Goal: Transaction & Acquisition: Purchase product/service

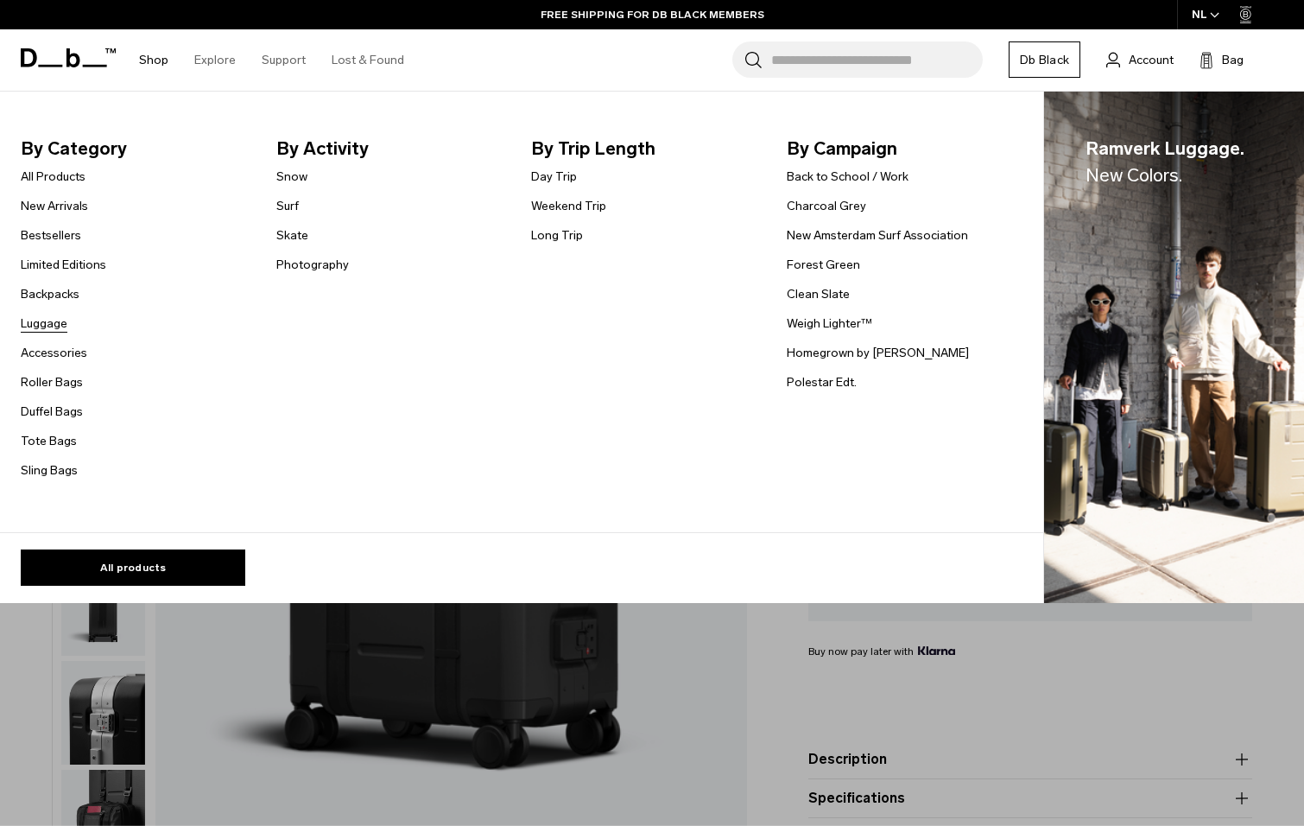
click at [48, 320] on link "Luggage" at bounding box center [44, 323] width 47 height 18
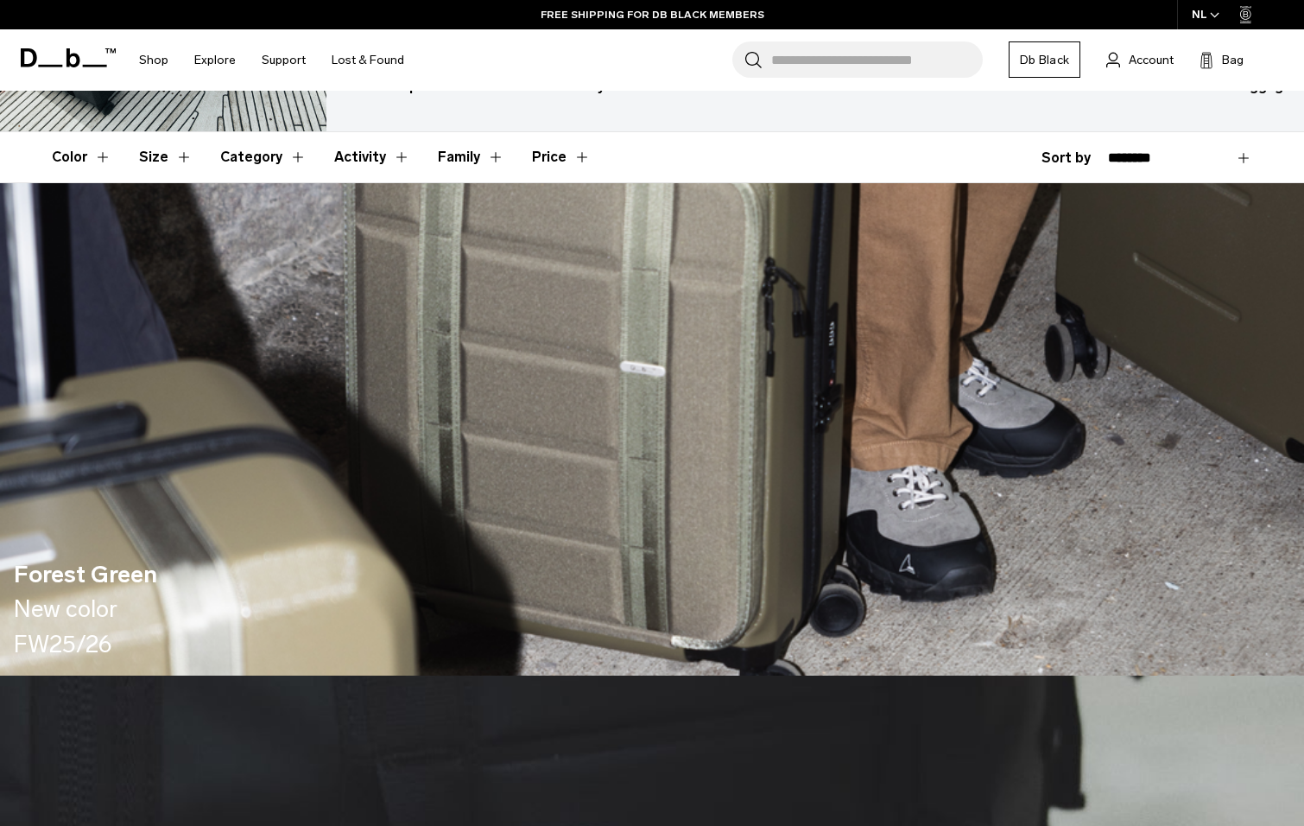
scroll to position [518, 0]
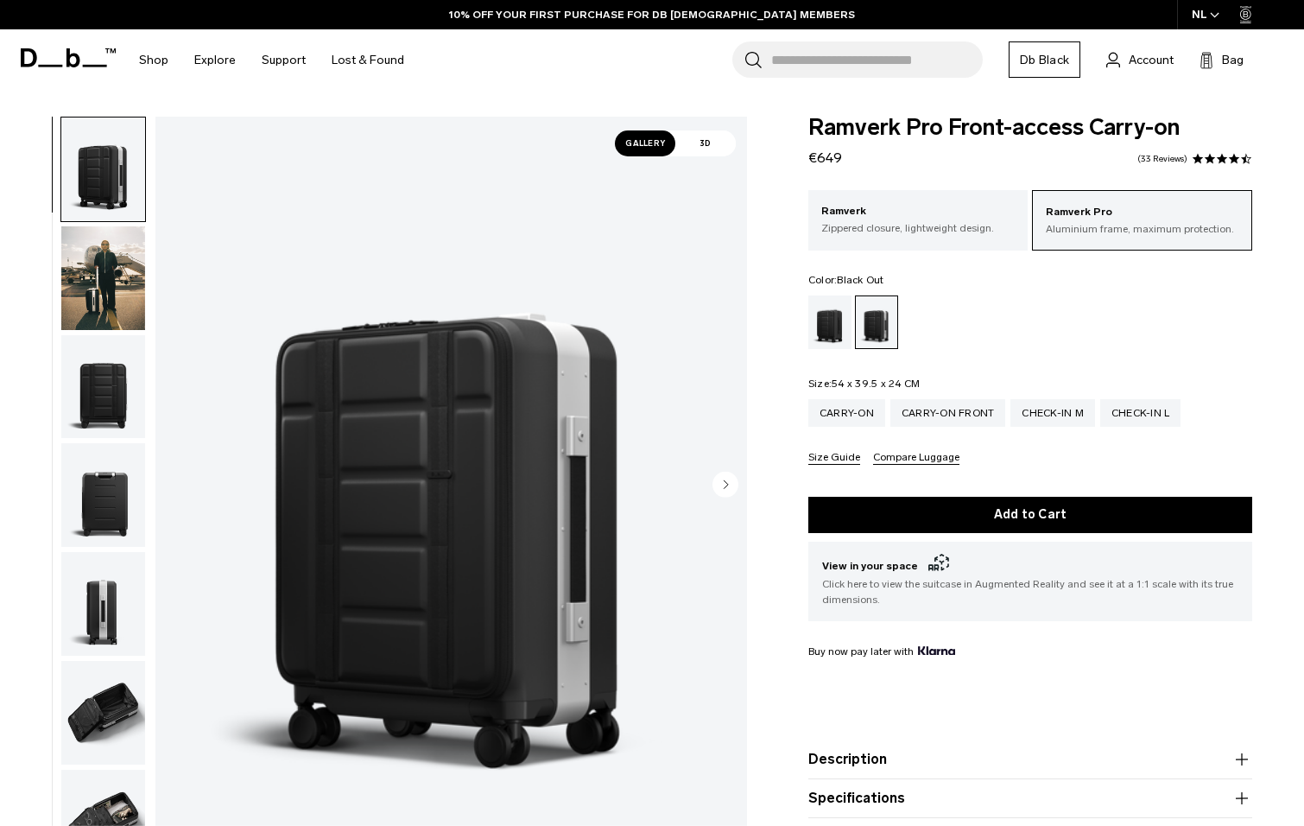
click at [828, 327] on div "Black Out" at bounding box center [831, 322] width 44 height 54
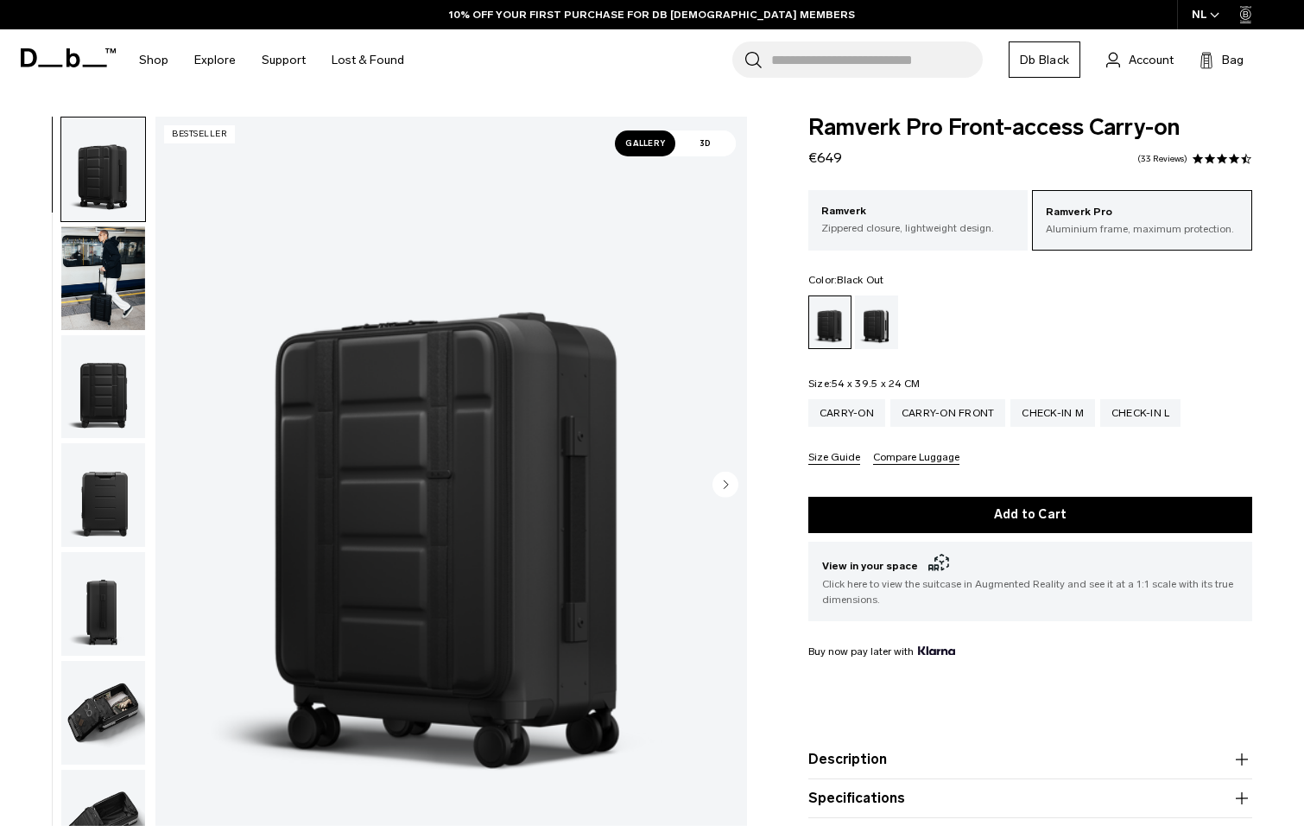
click at [87, 388] on img "button" at bounding box center [103, 387] width 84 height 104
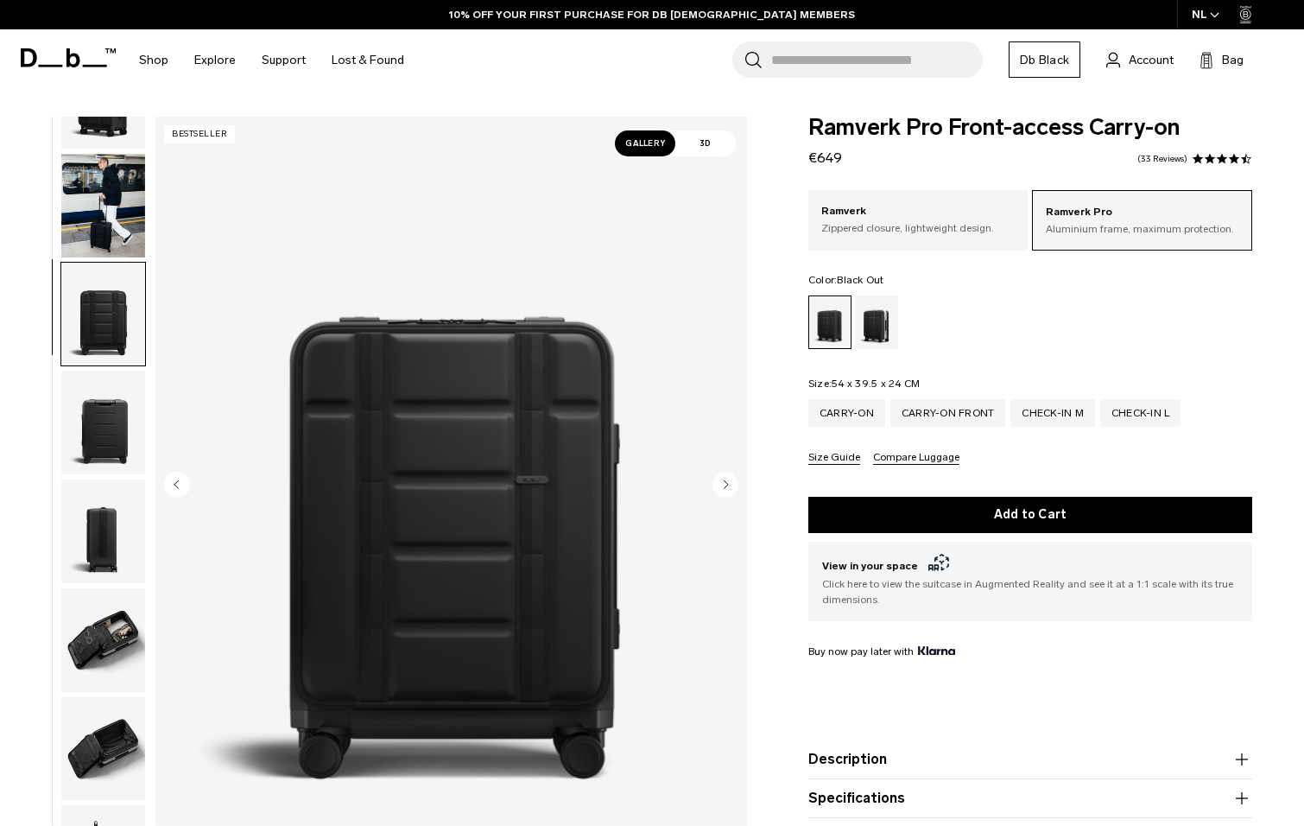
scroll to position [191, 0]
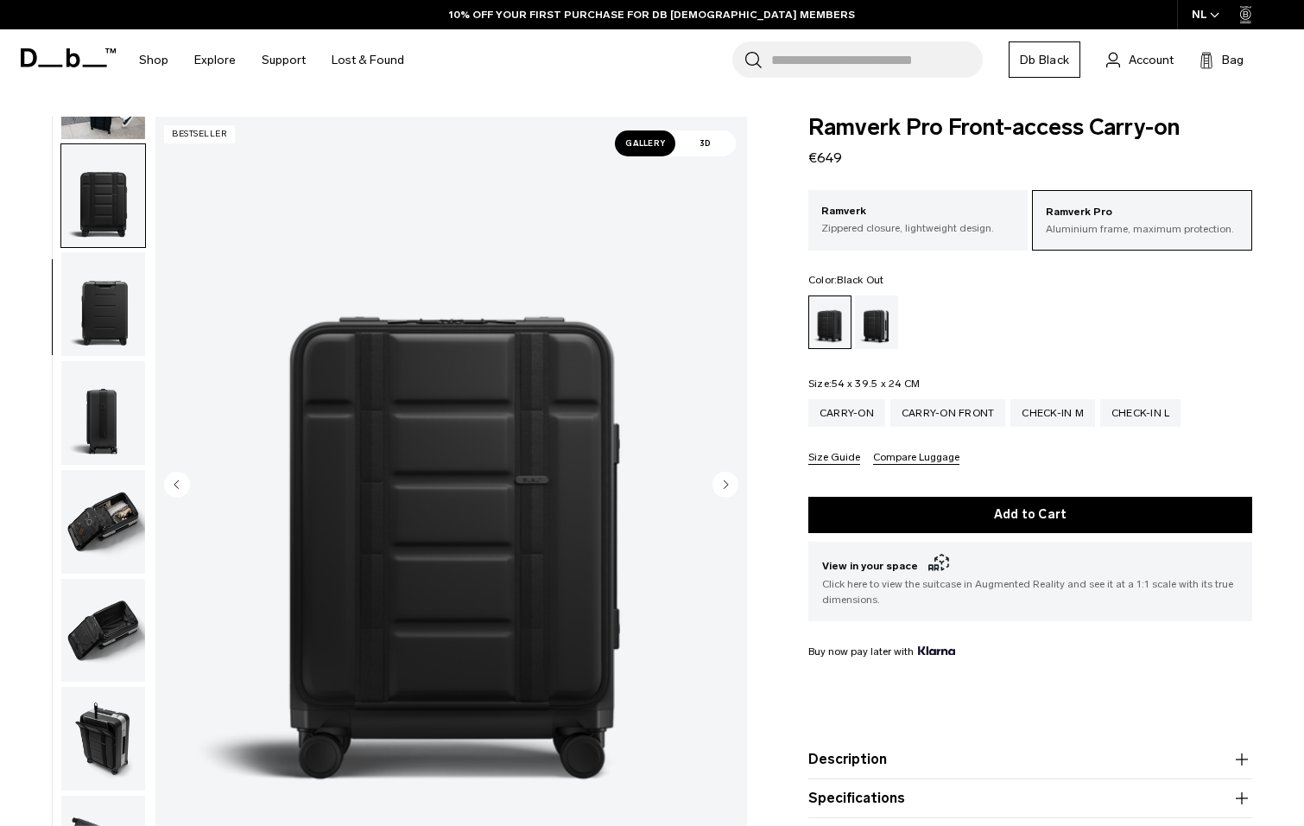
click at [105, 360] on button "button" at bounding box center [103, 412] width 86 height 105
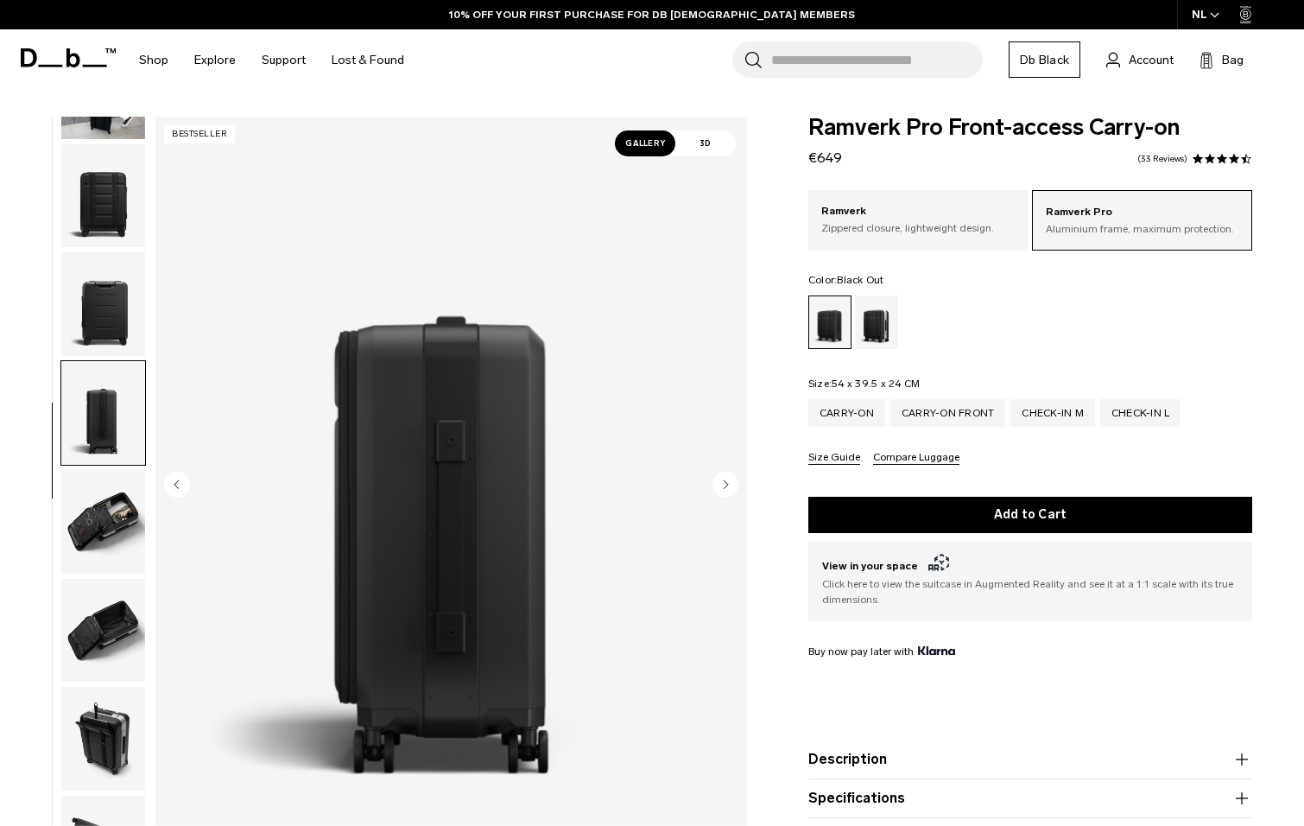
scroll to position [345, 0]
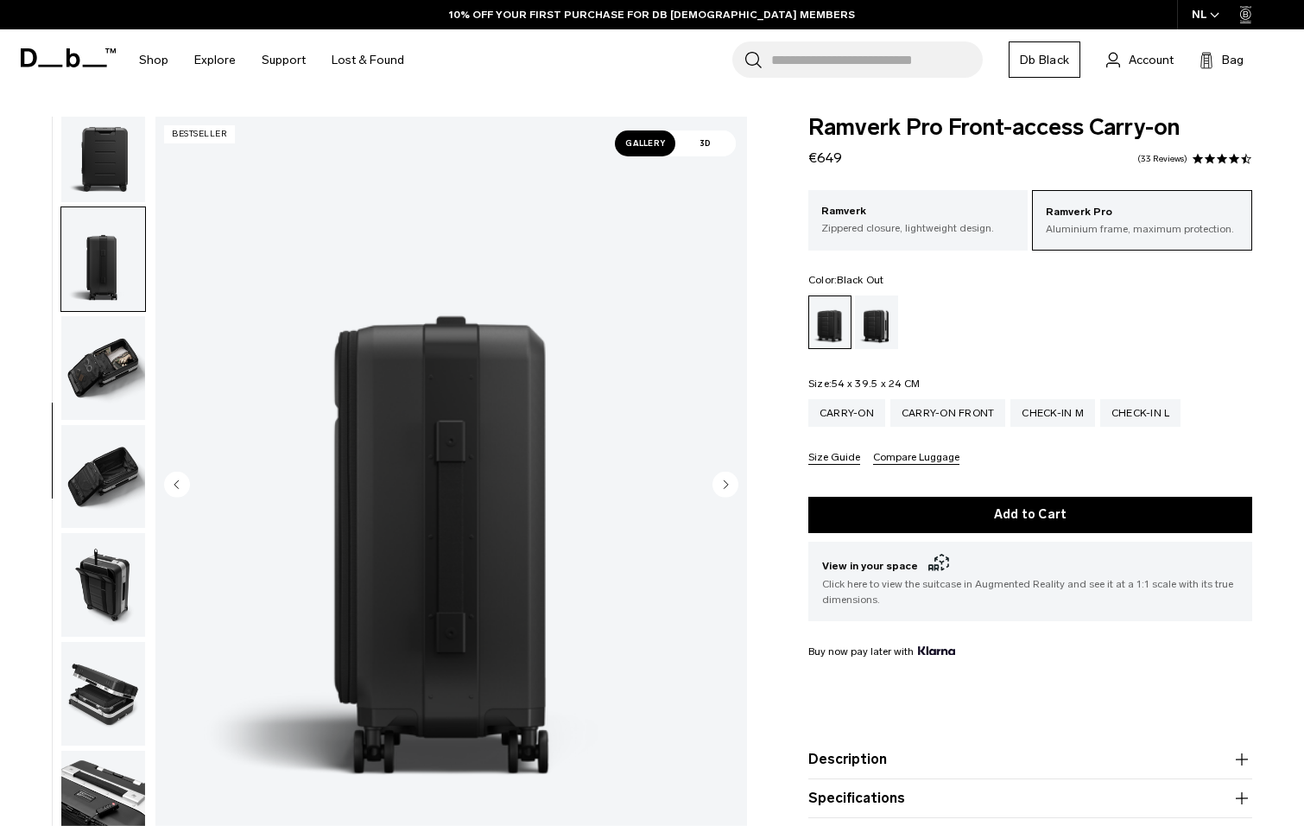
click at [104, 338] on img "button" at bounding box center [103, 368] width 84 height 104
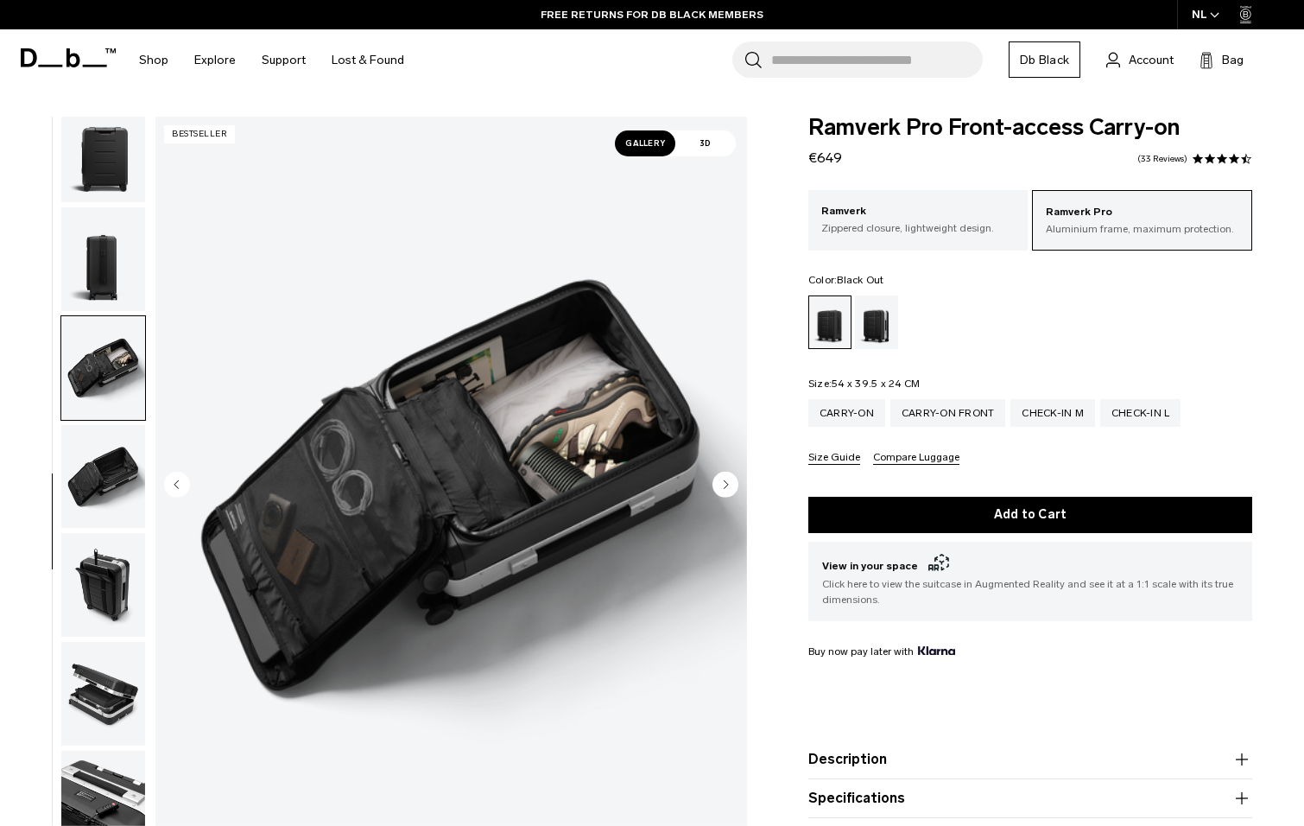
click at [110, 465] on img "button" at bounding box center [103, 477] width 84 height 104
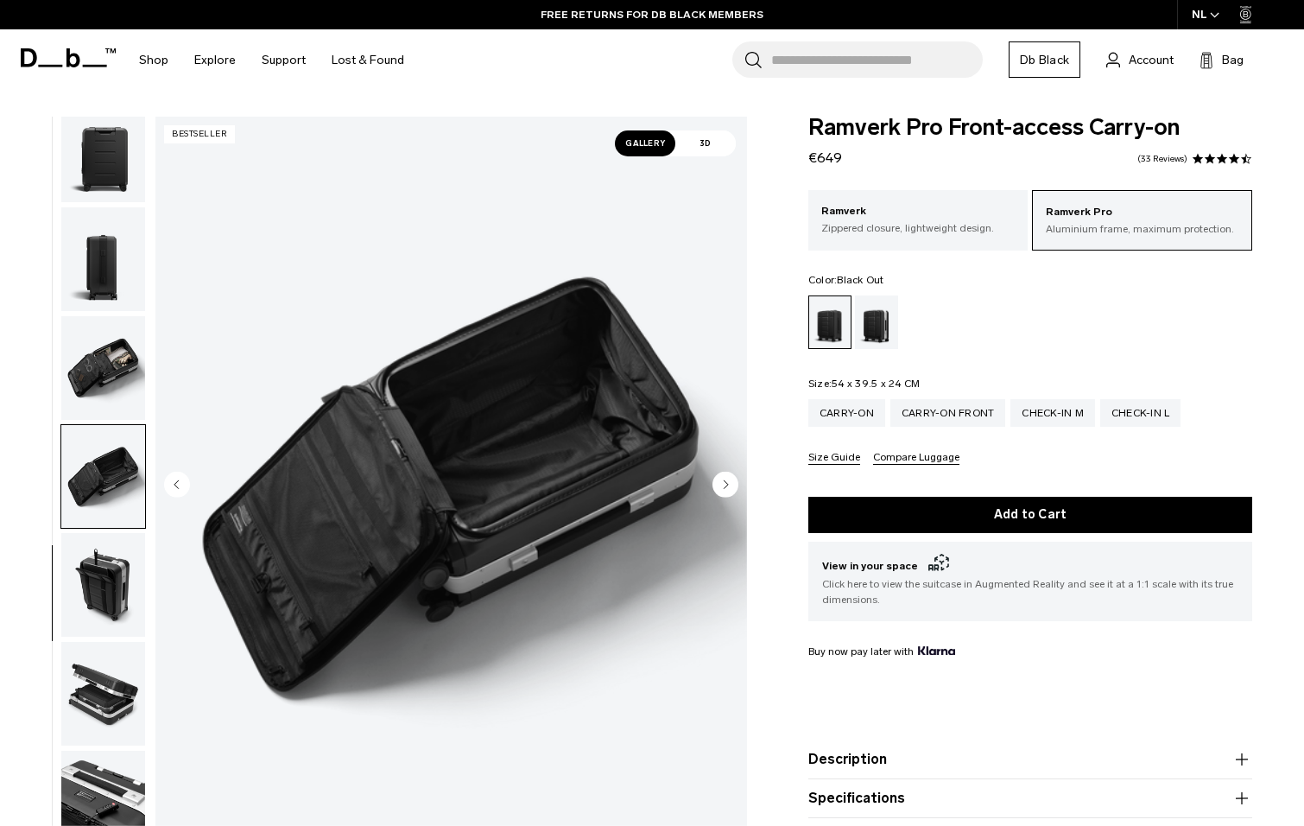
click at [98, 586] on img "button" at bounding box center [103, 585] width 84 height 104
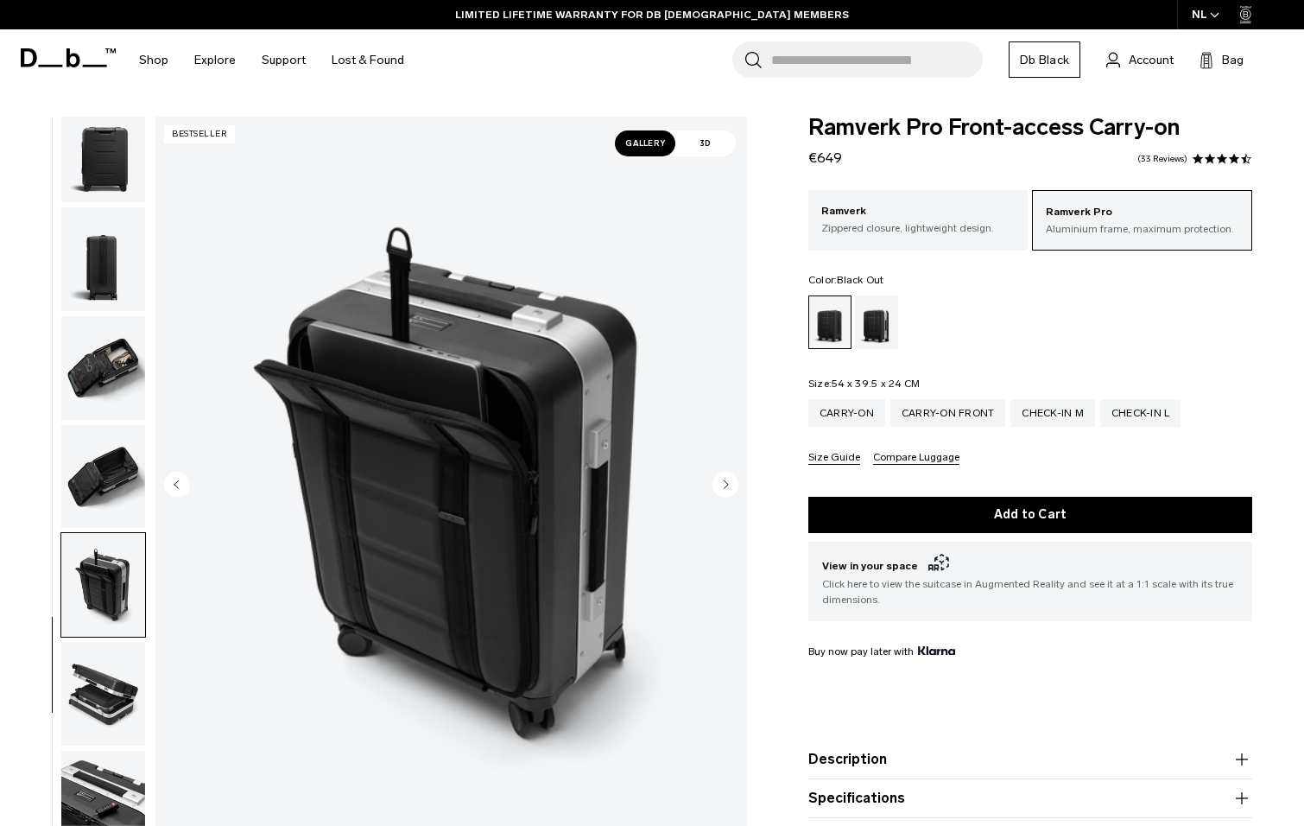
click at [101, 693] on img "button" at bounding box center [103, 694] width 84 height 104
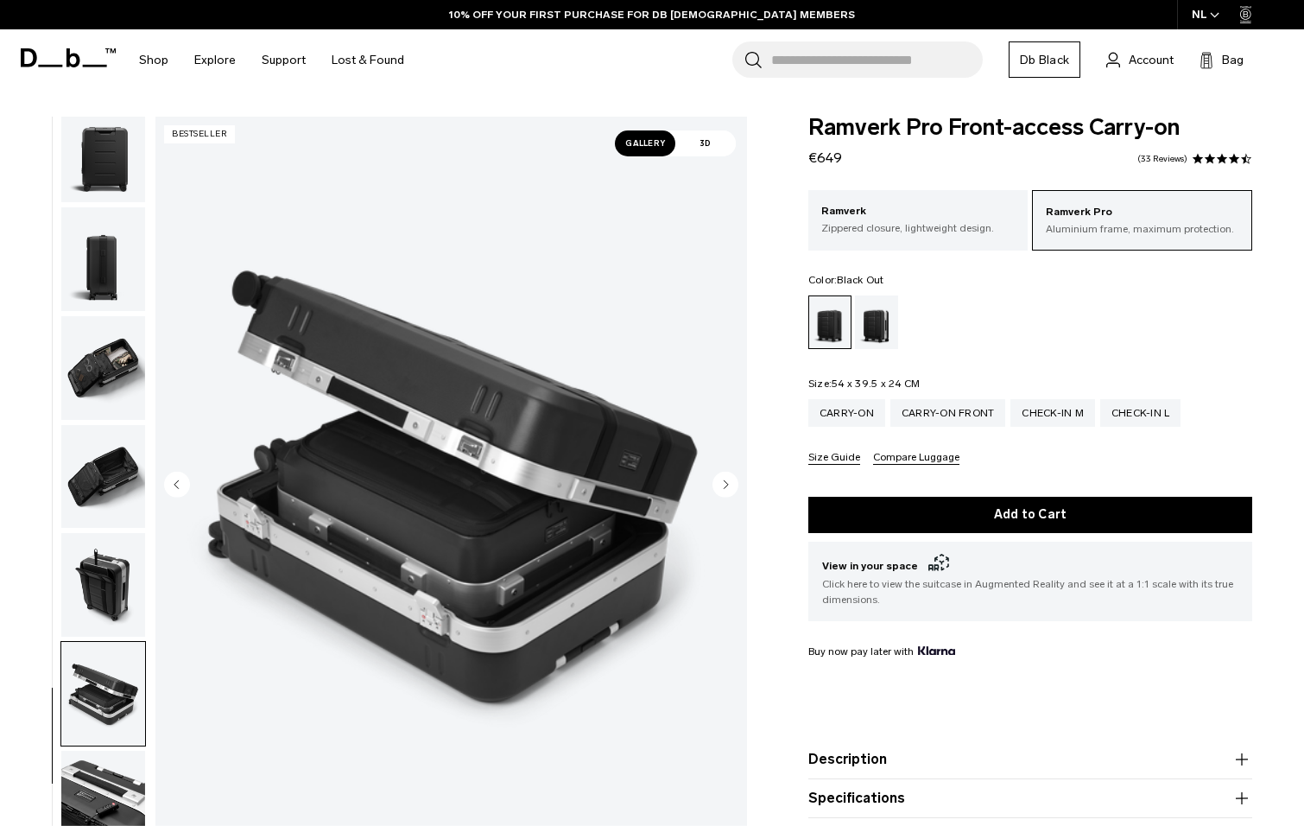
click at [89, 779] on img "button" at bounding box center [103, 803] width 84 height 104
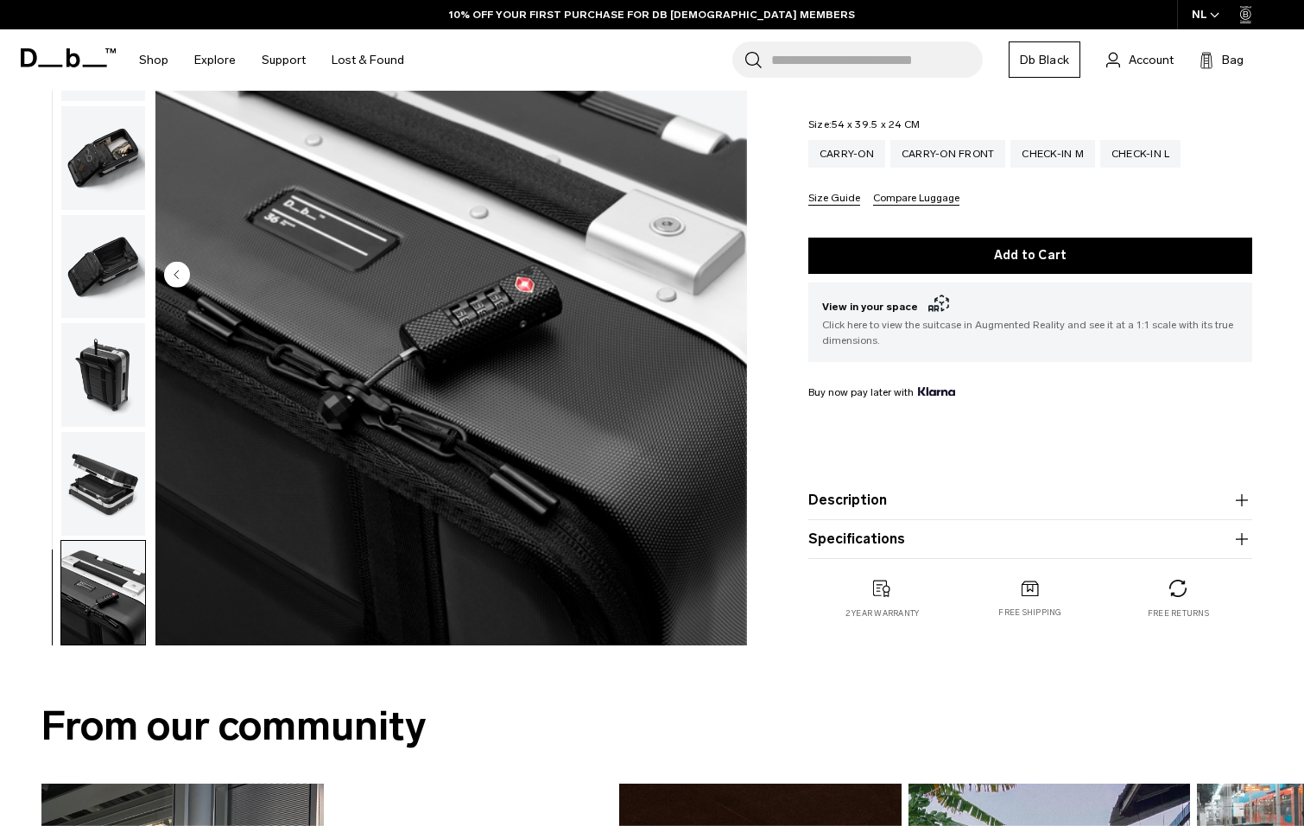
scroll to position [0, 0]
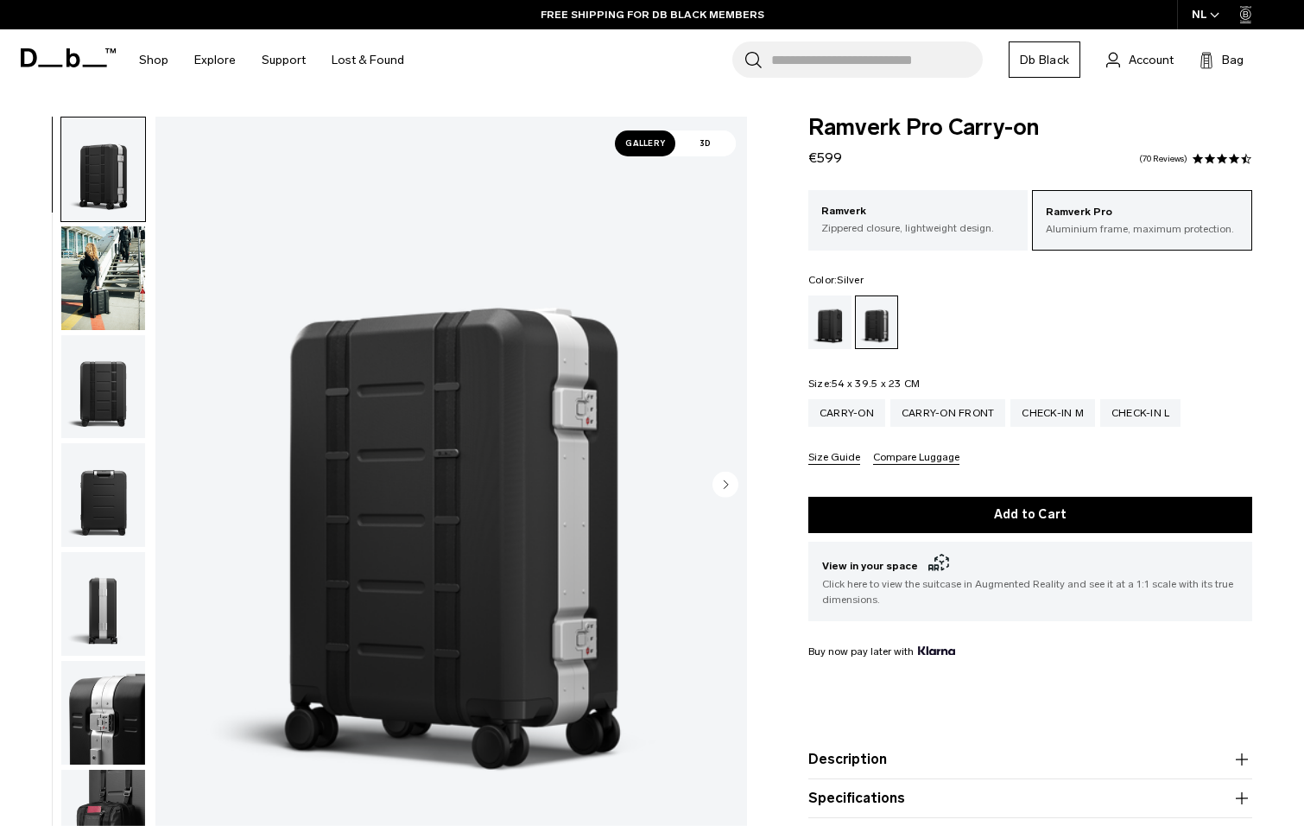
click at [68, 291] on img "button" at bounding box center [103, 278] width 84 height 104
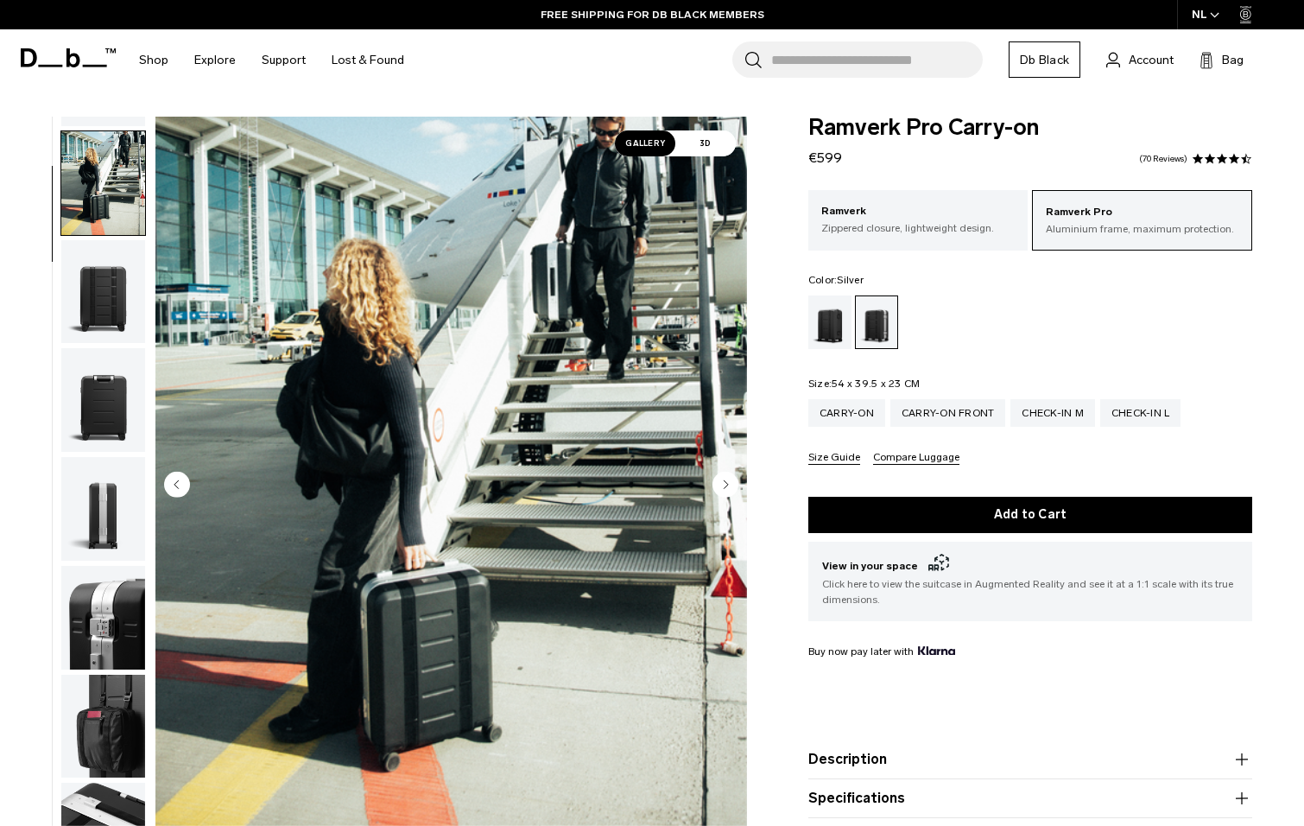
scroll to position [109, 0]
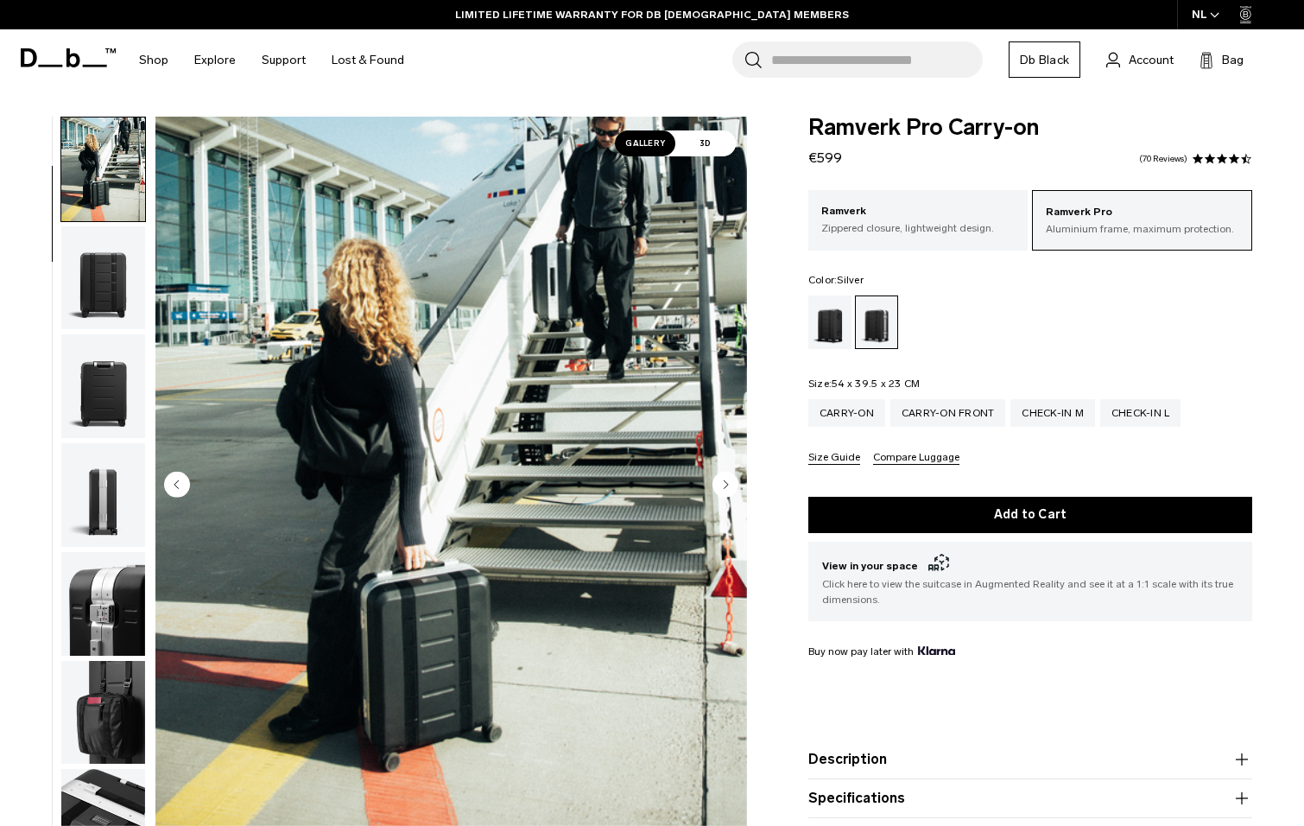
click at [94, 384] on img "button" at bounding box center [103, 386] width 84 height 104
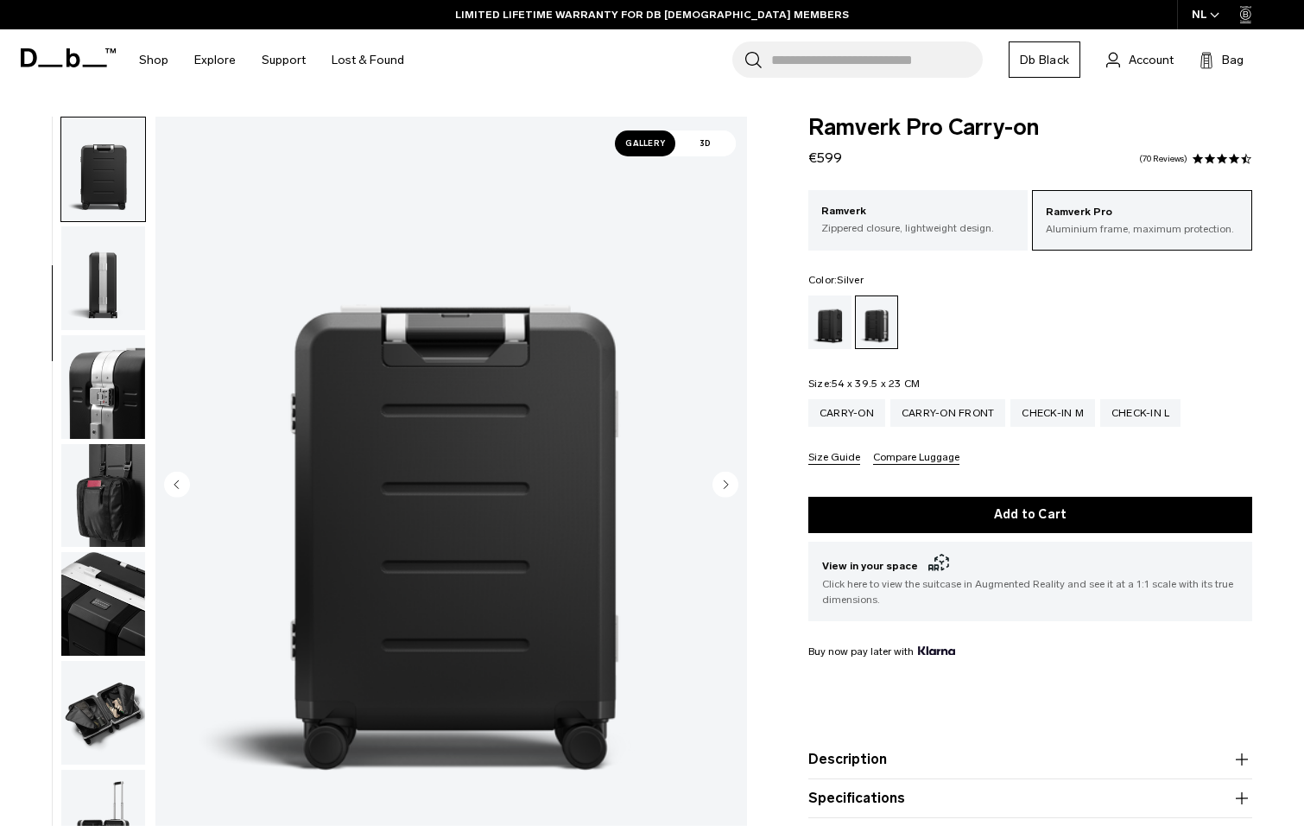
click at [117, 392] on img "button" at bounding box center [103, 387] width 84 height 104
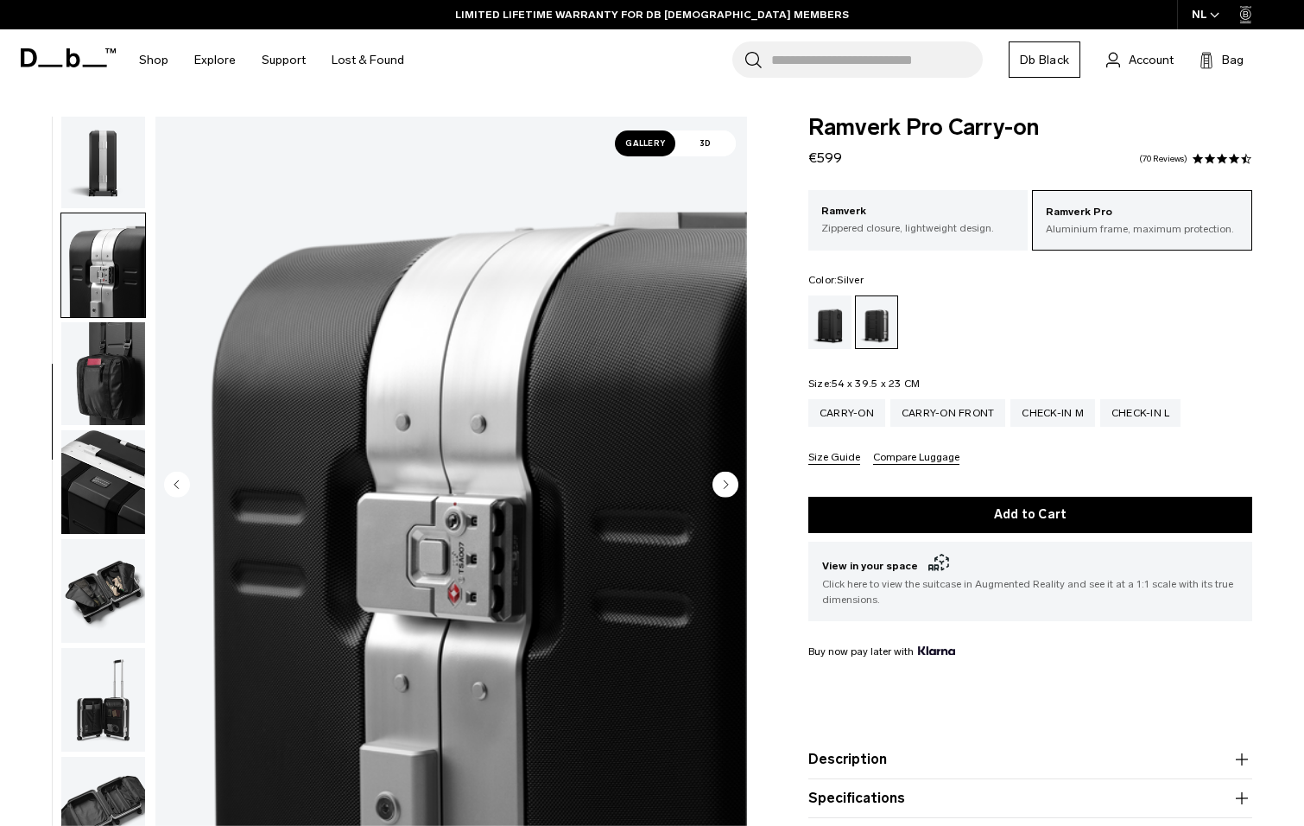
scroll to position [543, 0]
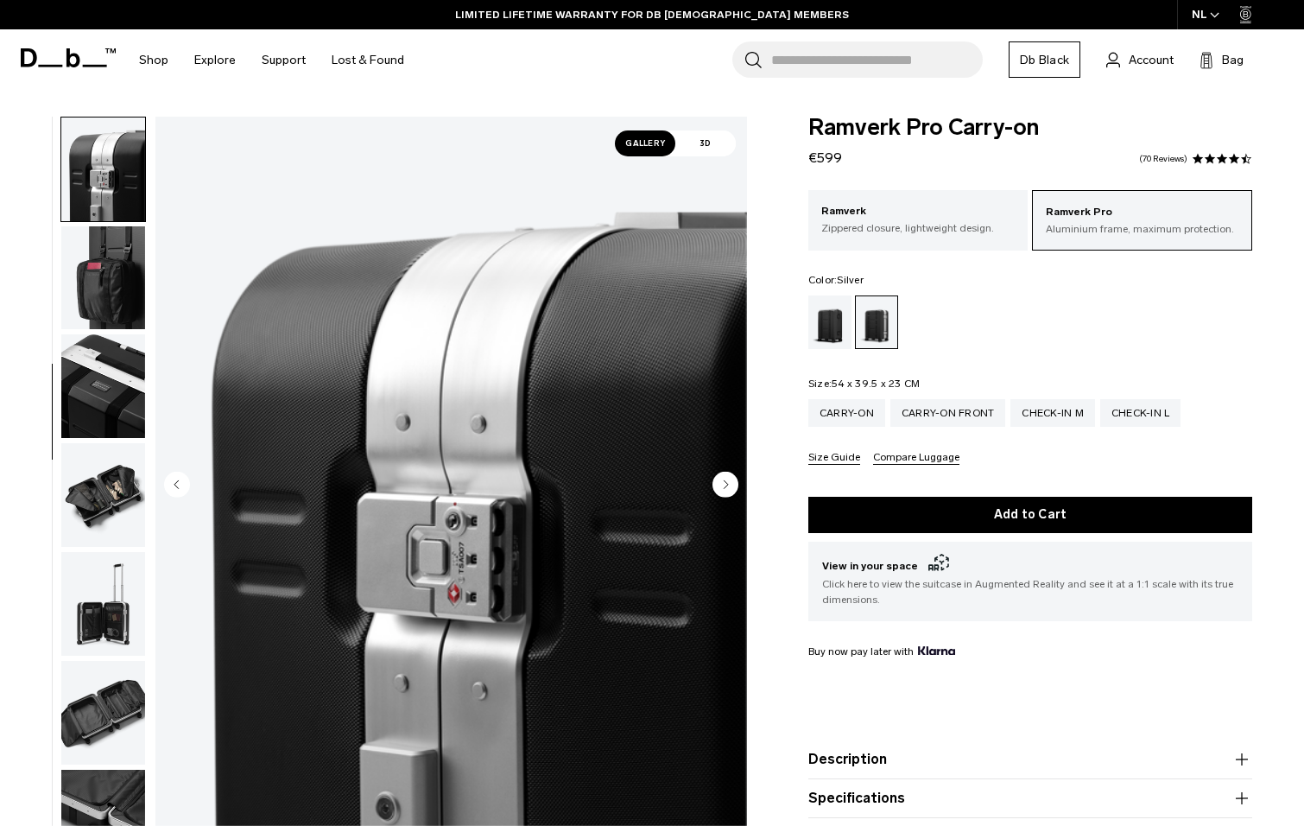
click at [114, 315] on img "button" at bounding box center [103, 278] width 84 height 104
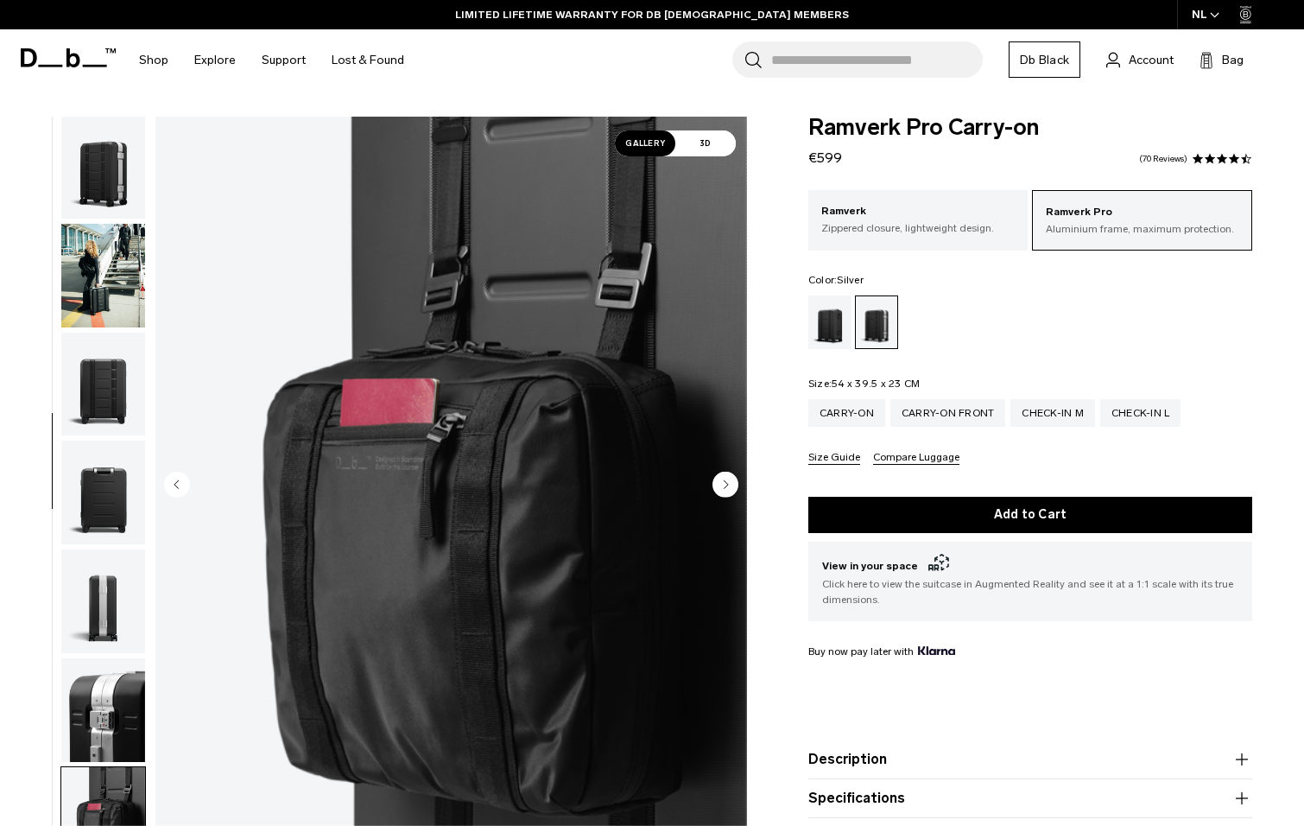
scroll to position [0, 0]
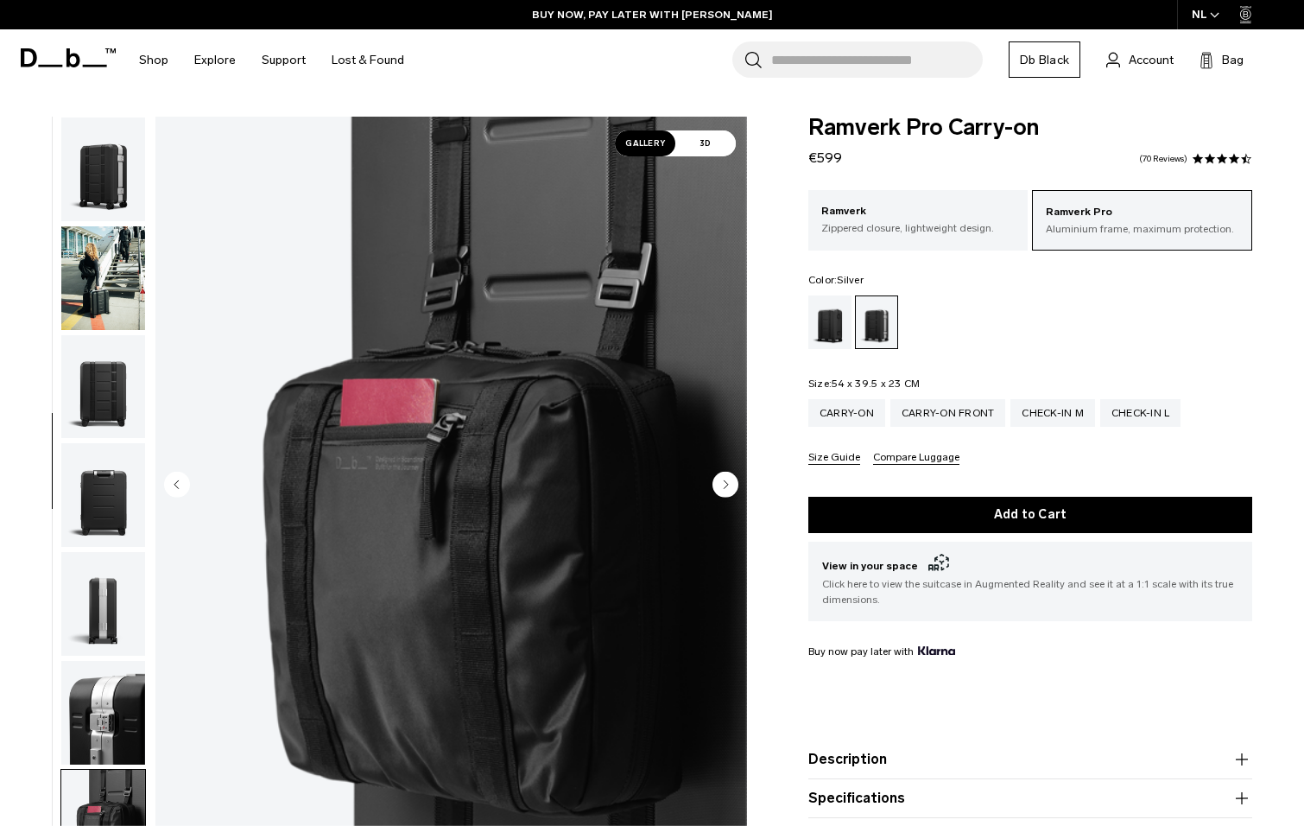
click at [1207, 159] on span at bounding box center [1210, 159] width 12 height 12
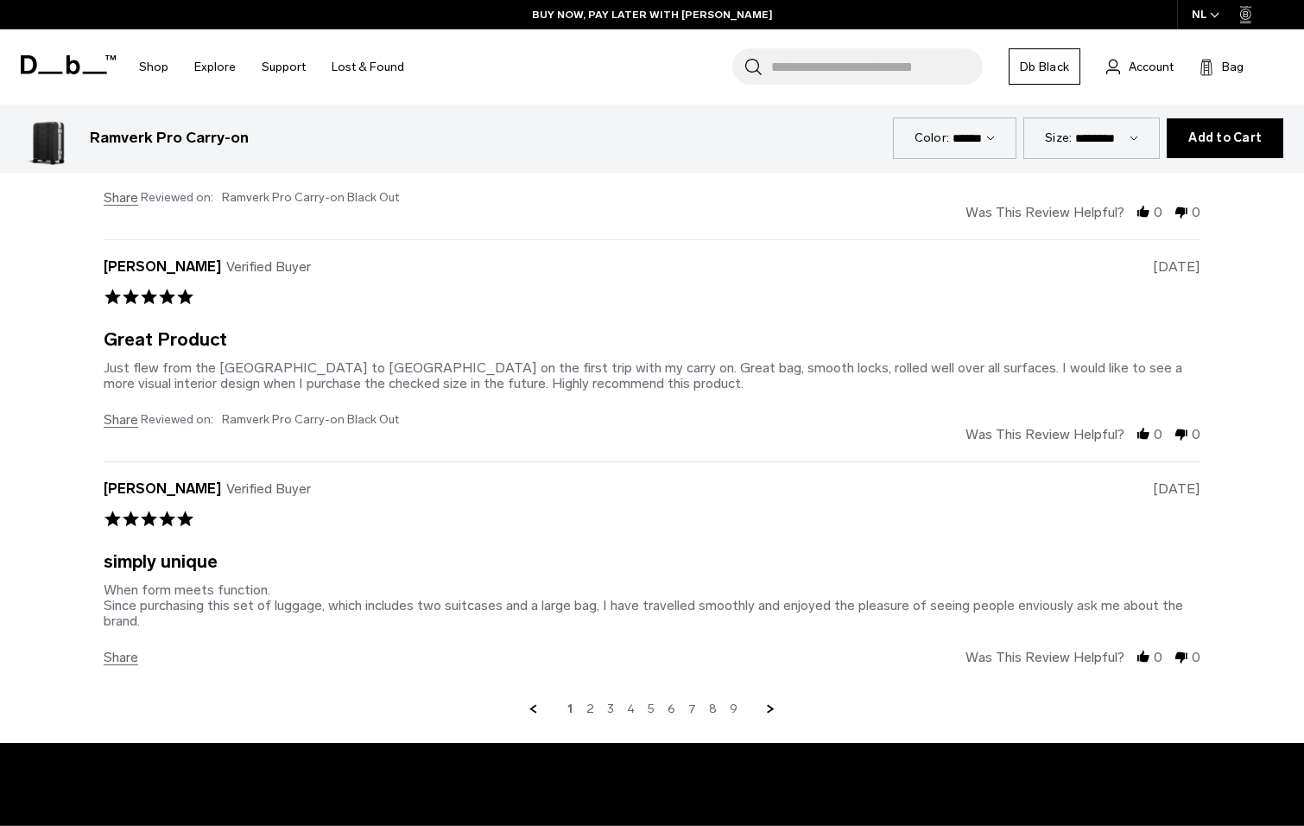
scroll to position [6407, 0]
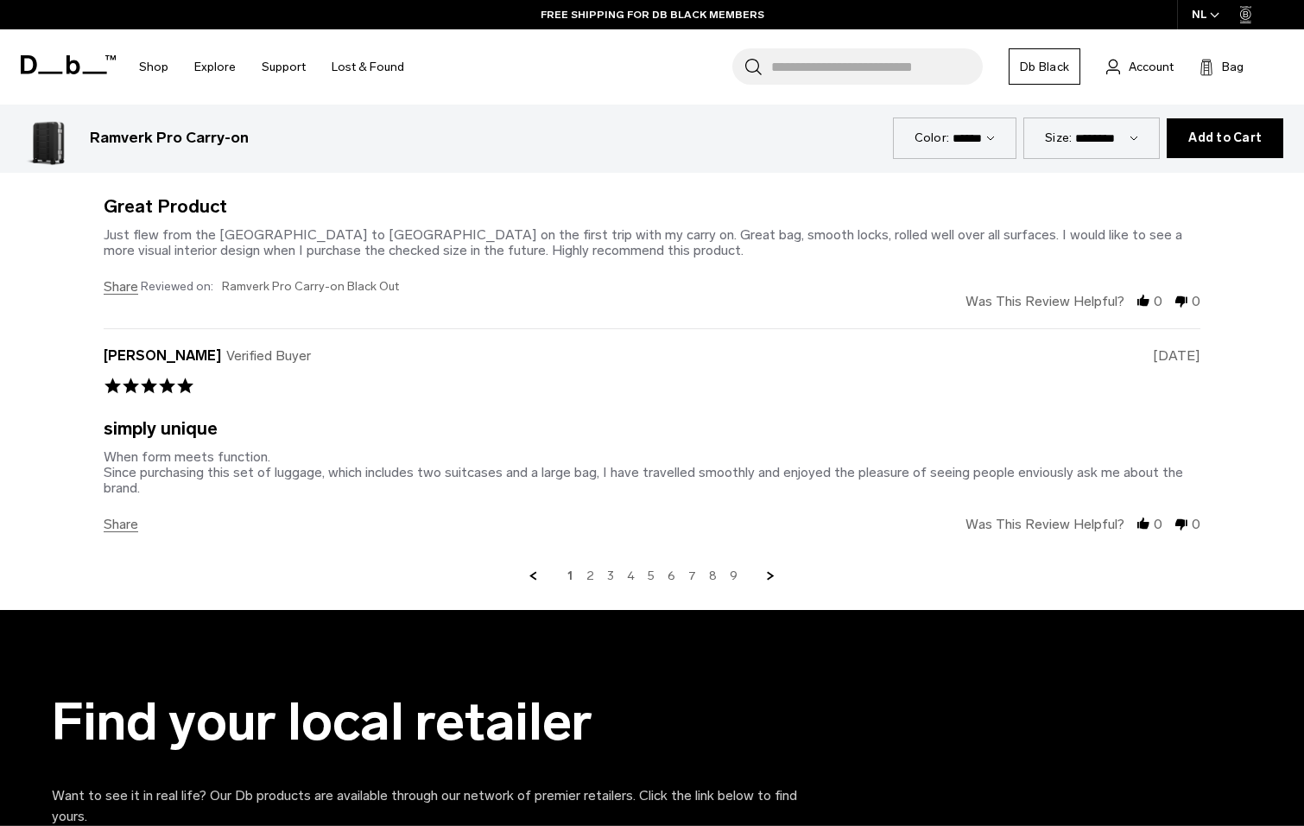
click at [593, 578] on link "2" at bounding box center [591, 576] width 8 height 16
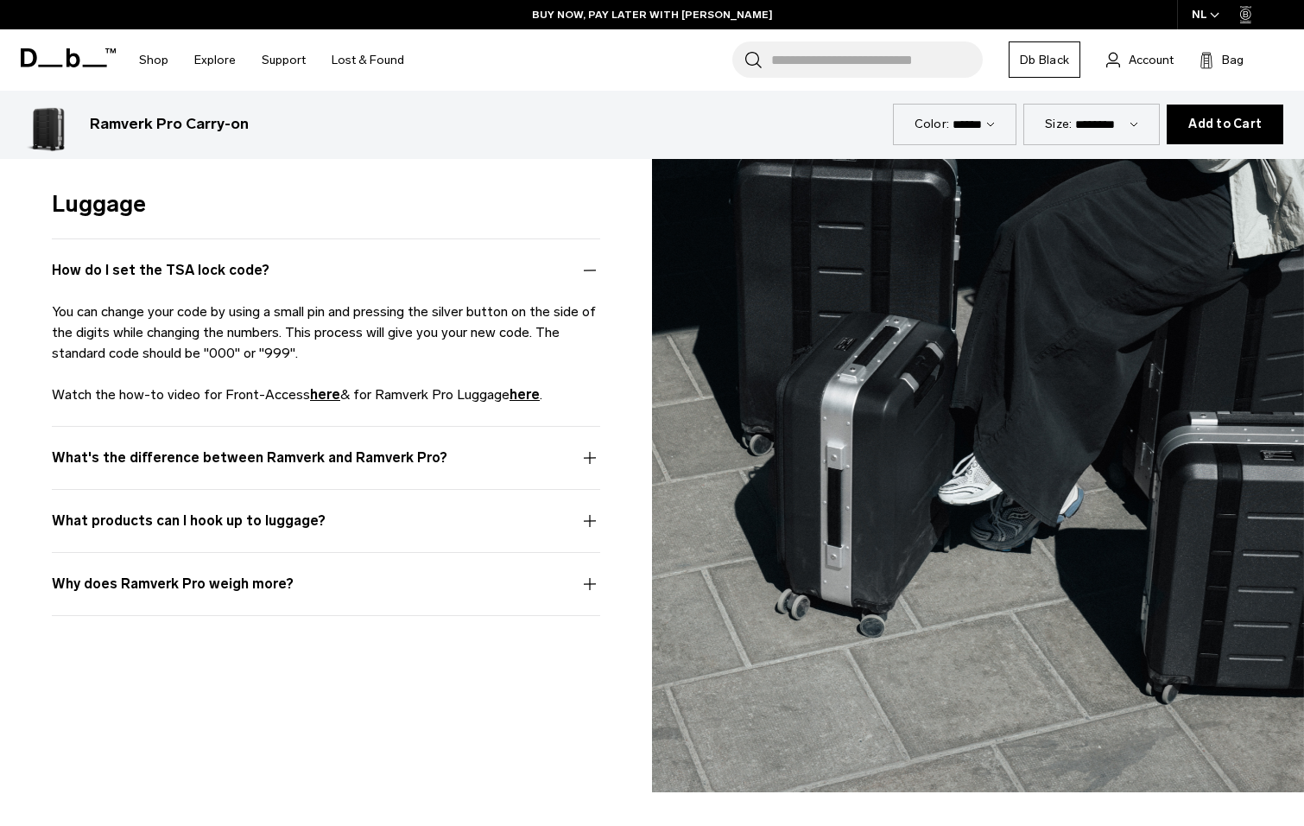
scroll to position [4805, 0]
